Goal: Task Accomplishment & Management: Manage account settings

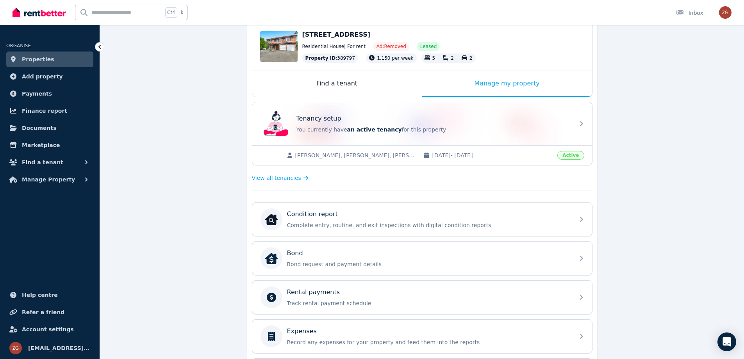
scroll to position [34, 0]
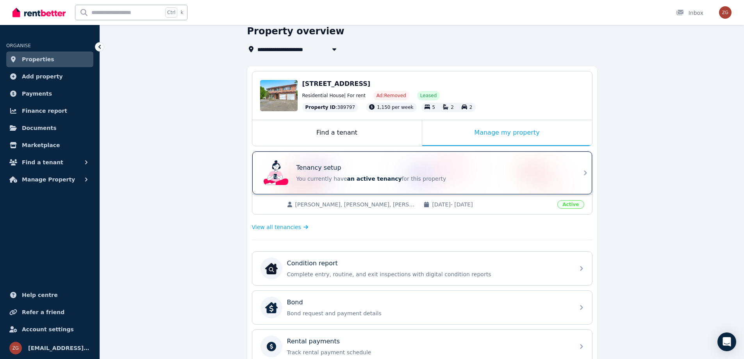
click at [366, 178] on span "an active tenancy" at bounding box center [374, 179] width 55 height 6
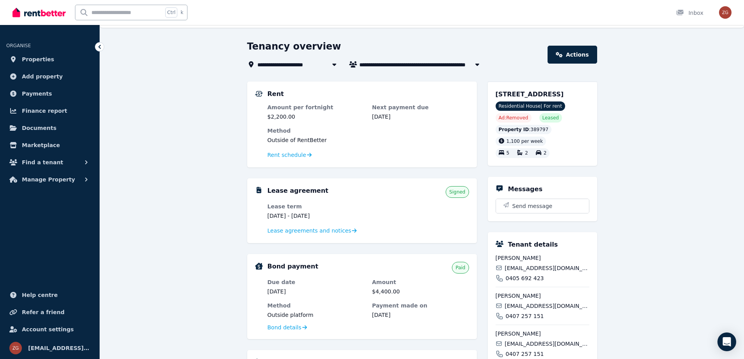
scroll to position [204, 0]
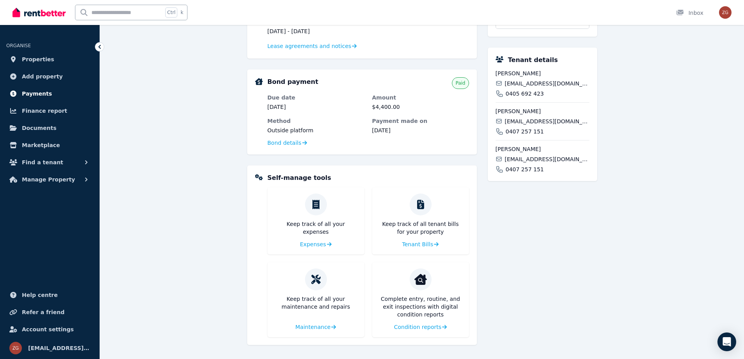
click at [40, 96] on span "Payments" at bounding box center [37, 93] width 30 height 9
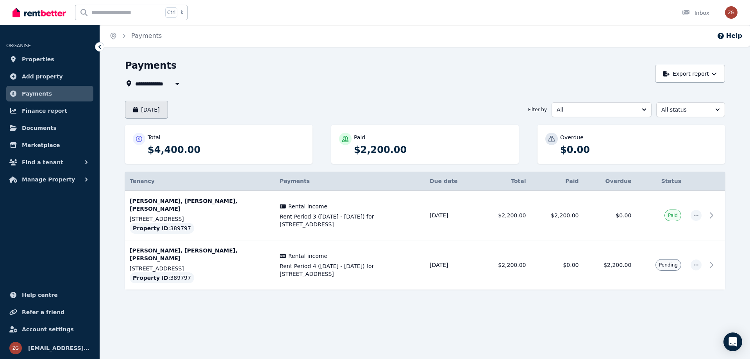
click at [168, 109] on button "[DATE]" at bounding box center [146, 110] width 43 height 18
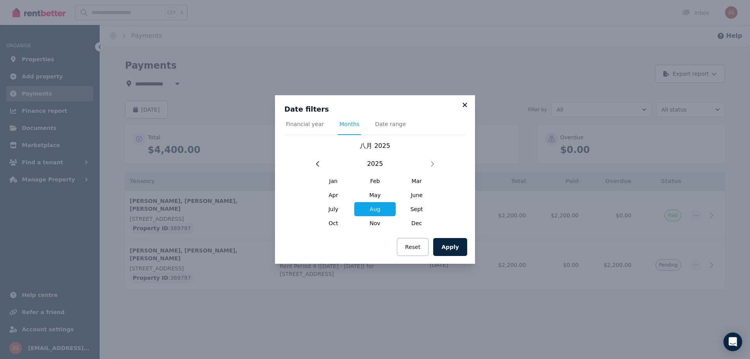
click at [462, 106] on icon at bounding box center [465, 105] width 8 height 7
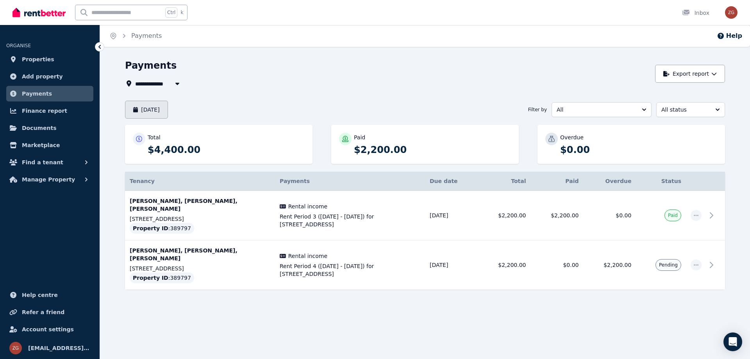
click at [159, 115] on button "[DATE]" at bounding box center [146, 110] width 43 height 18
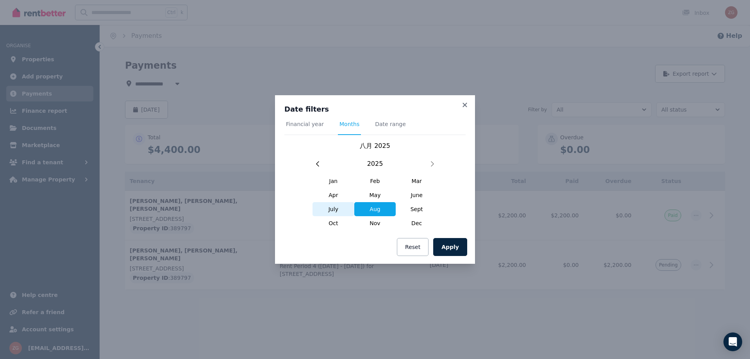
click at [329, 208] on span "July" at bounding box center [333, 209] width 42 height 14
click at [450, 251] on button "Apply" at bounding box center [450, 247] width 34 height 18
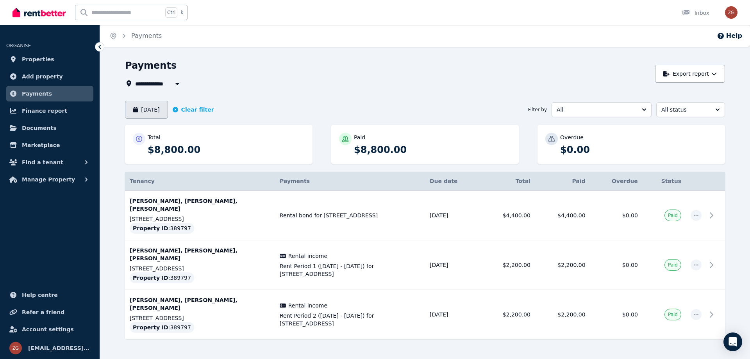
click at [136, 111] on icon "button" at bounding box center [135, 109] width 5 height 5
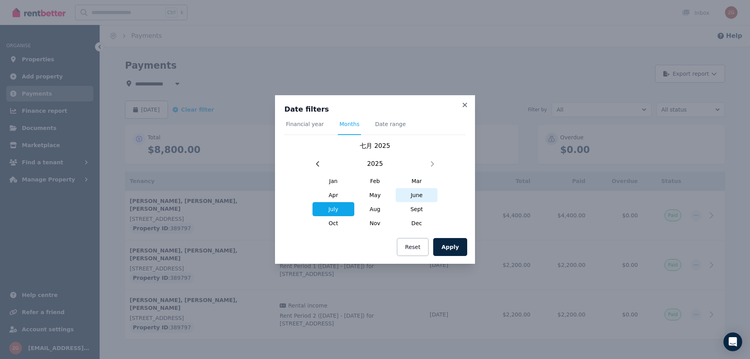
click at [410, 196] on span "June" at bounding box center [417, 195] width 42 height 14
click at [453, 243] on button "Apply" at bounding box center [450, 247] width 34 height 18
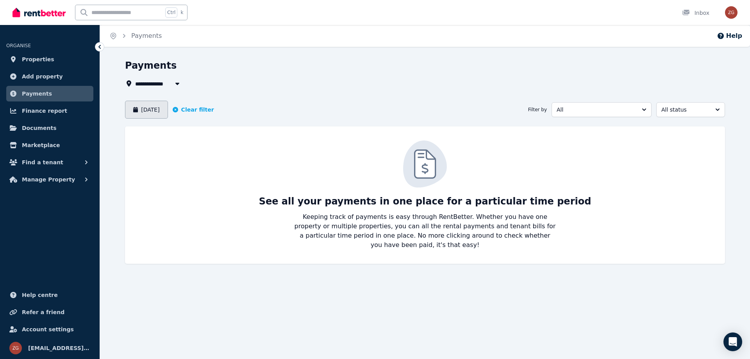
click at [144, 112] on button "[DATE]" at bounding box center [146, 110] width 43 height 18
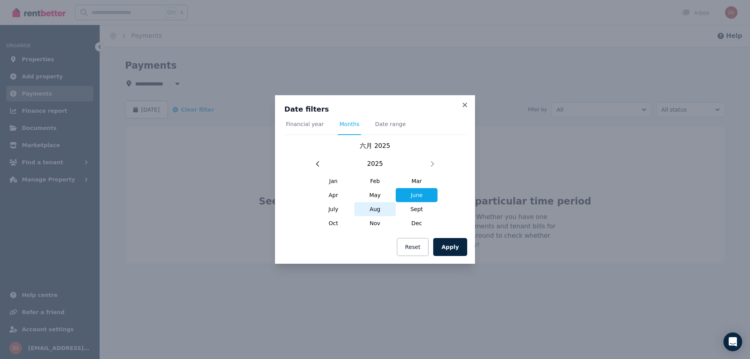
click at [381, 213] on span "Aug" at bounding box center [375, 209] width 42 height 14
click at [332, 205] on span "July" at bounding box center [333, 209] width 42 height 14
click at [419, 196] on span "June" at bounding box center [417, 195] width 42 height 14
click at [455, 247] on button "Apply" at bounding box center [450, 247] width 34 height 18
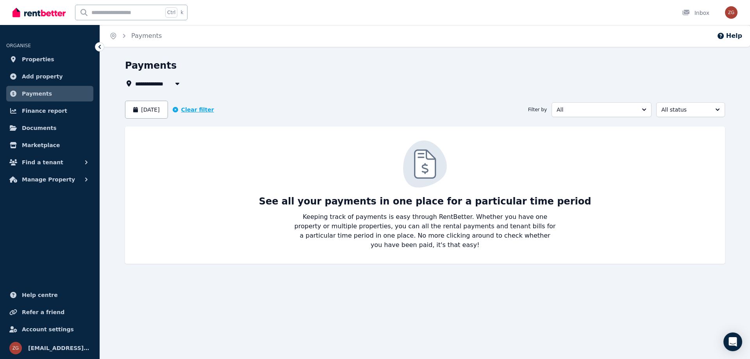
click at [188, 111] on button "Clear filter" at bounding box center [193, 110] width 41 height 8
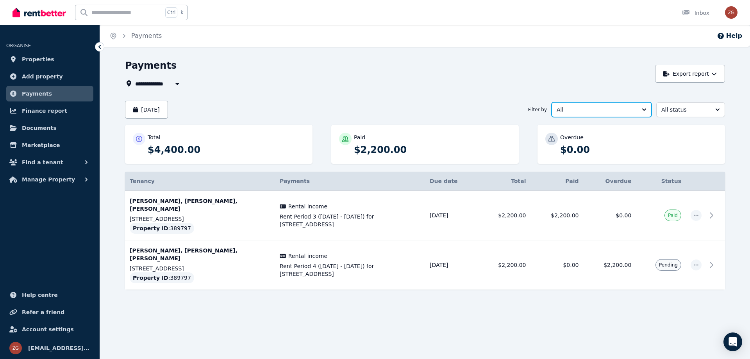
click at [595, 113] on span "All" at bounding box center [596, 110] width 79 height 8
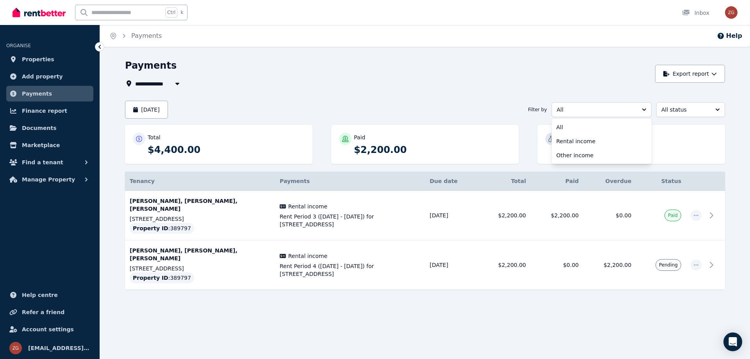
click at [448, 93] on div "**********" at bounding box center [425, 188] width 600 height 259
click at [170, 87] on button "button" at bounding box center [177, 83] width 14 height 9
type input "**********"
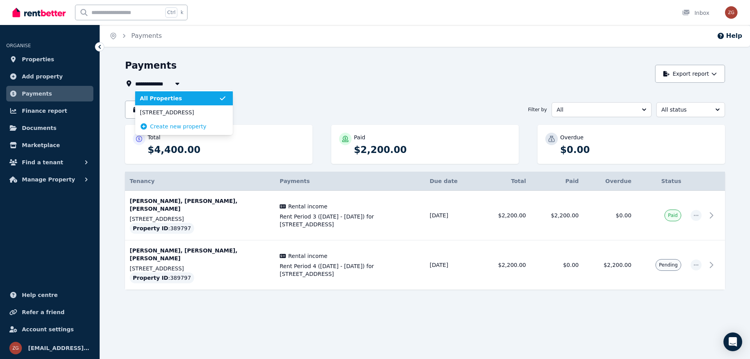
click at [196, 82] on div "**********" at bounding box center [388, 83] width 526 height 9
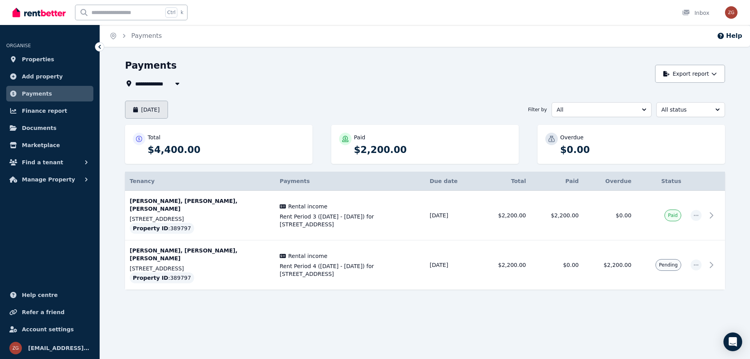
click at [160, 109] on button "[DATE]" at bounding box center [146, 110] width 43 height 18
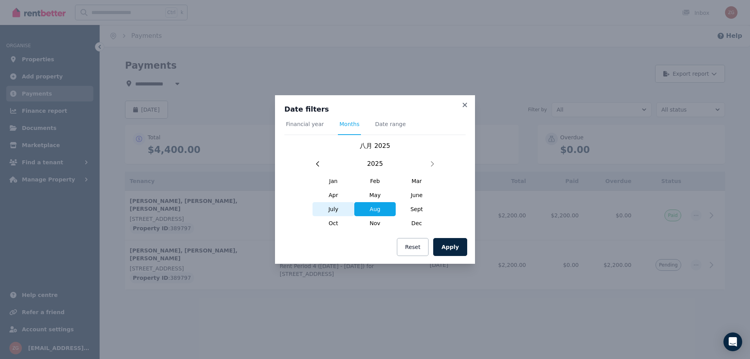
click at [339, 208] on span "July" at bounding box center [333, 209] width 42 height 14
click at [462, 244] on button "Apply" at bounding box center [450, 247] width 34 height 18
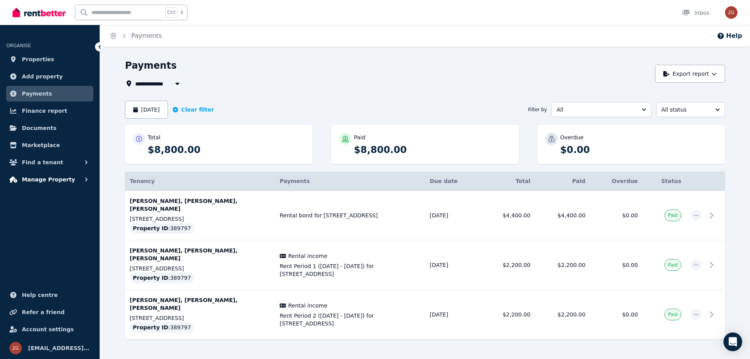
click at [55, 179] on span "Manage Property" at bounding box center [48, 179] width 53 height 9
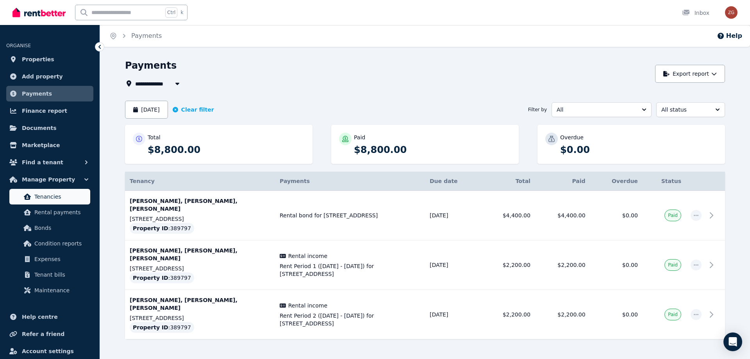
click at [52, 200] on span "Tenancies" at bounding box center [60, 196] width 53 height 9
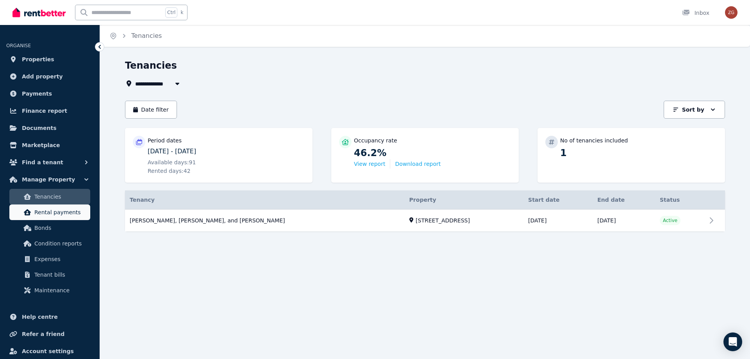
click at [53, 212] on span "Rental payments" at bounding box center [60, 212] width 53 height 9
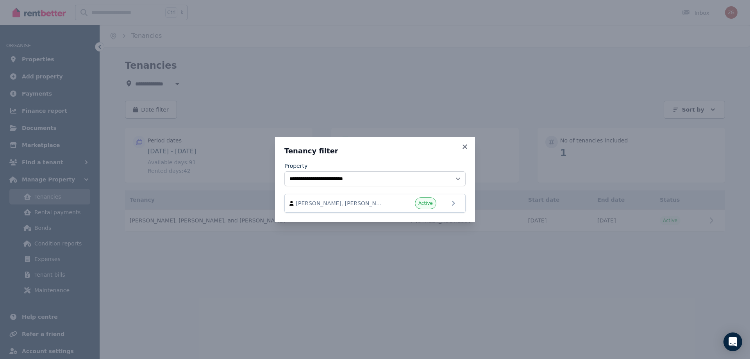
click at [460, 145] on div "**********" at bounding box center [375, 179] width 200 height 85
click at [463, 145] on icon at bounding box center [464, 146] width 4 height 4
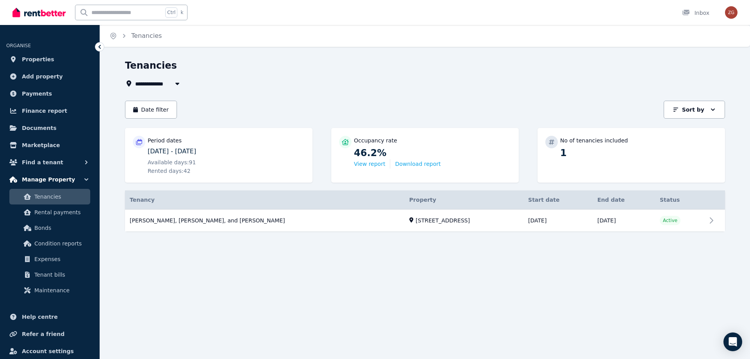
click at [61, 176] on span "Manage Property" at bounding box center [48, 179] width 53 height 9
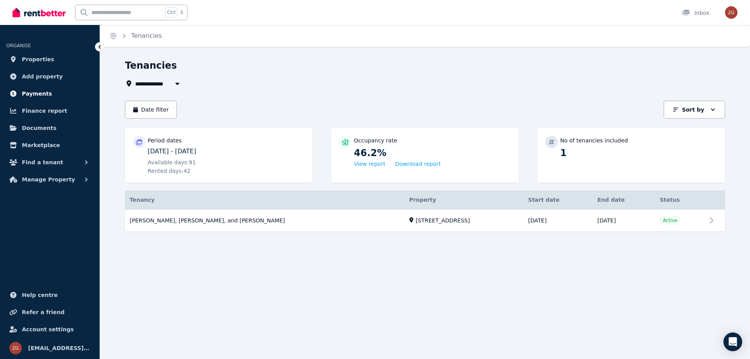
click at [40, 93] on span "Payments" at bounding box center [37, 93] width 30 height 9
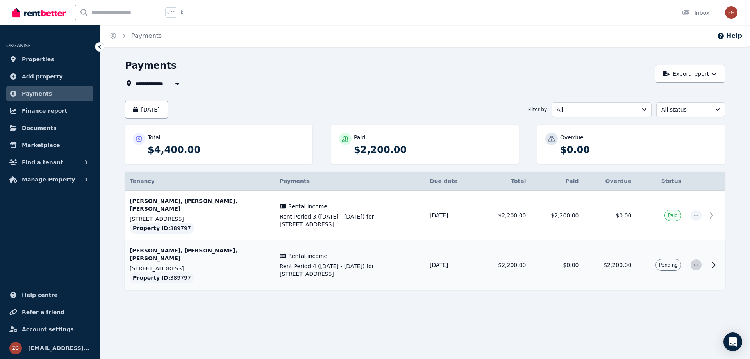
click at [696, 264] on icon "button" at bounding box center [696, 264] width 5 height 1
click at [488, 325] on div "**********" at bounding box center [375, 179] width 750 height 359
